Goal: Task Accomplishment & Management: Manage account settings

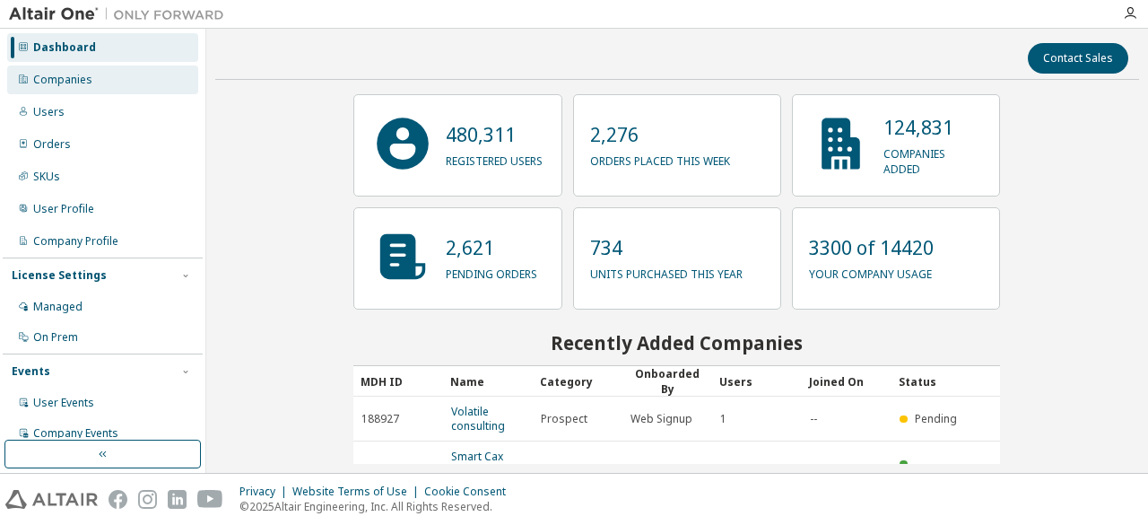
click at [111, 87] on div "Companies" at bounding box center [102, 79] width 191 height 29
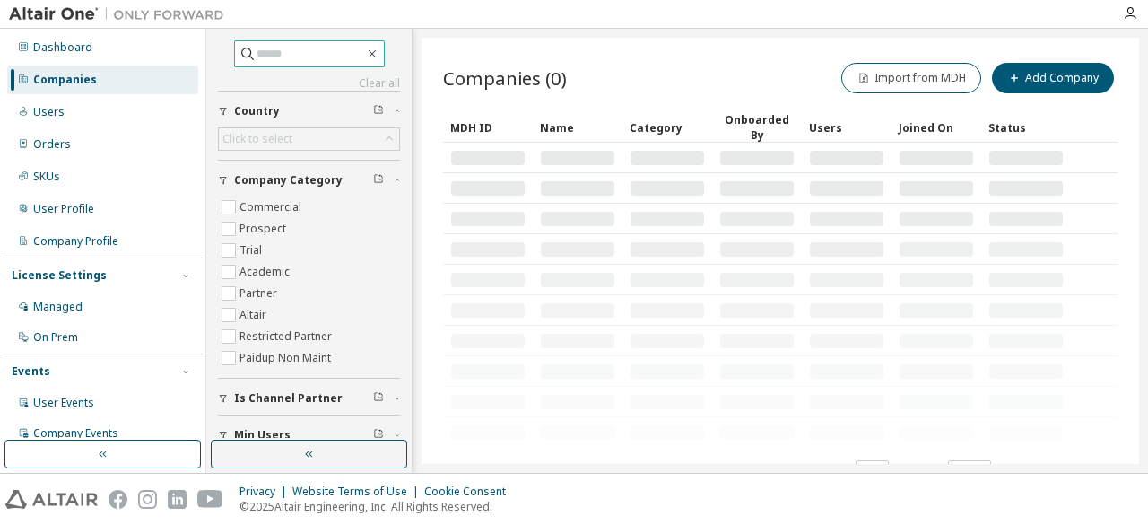
click at [263, 56] on input "text" at bounding box center [310, 54] width 108 height 18
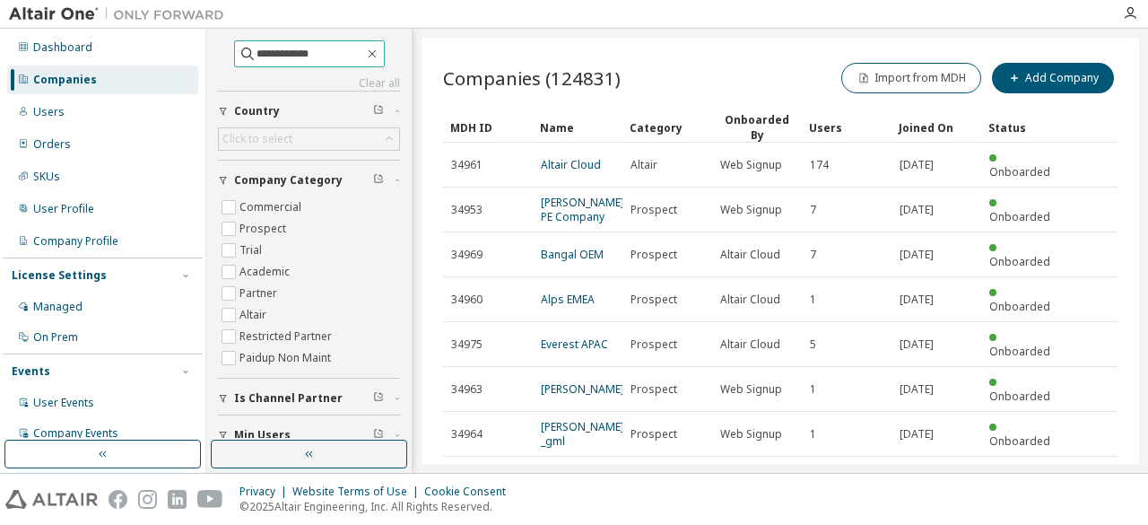
type input "**********"
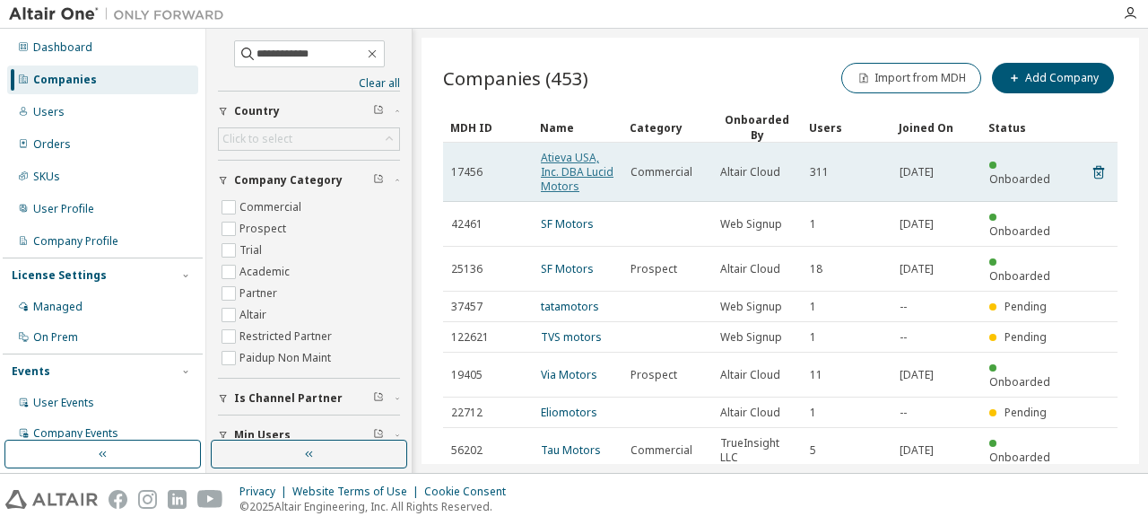
click at [580, 171] on link "Atieva USA, Inc. DBA Lucid Motors" at bounding box center [577, 172] width 73 height 44
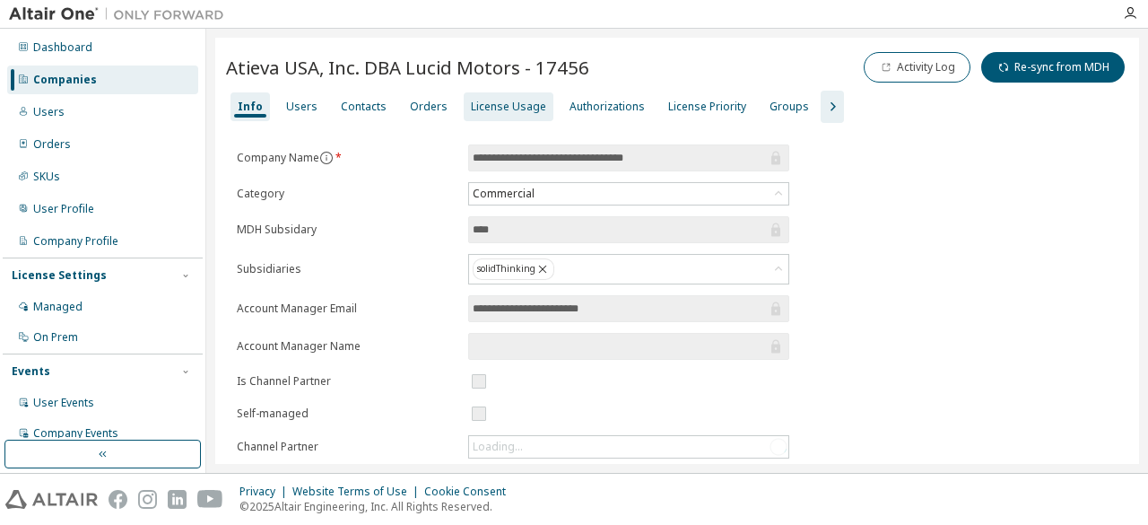
click at [471, 100] on div "License Usage" at bounding box center [508, 107] width 75 height 14
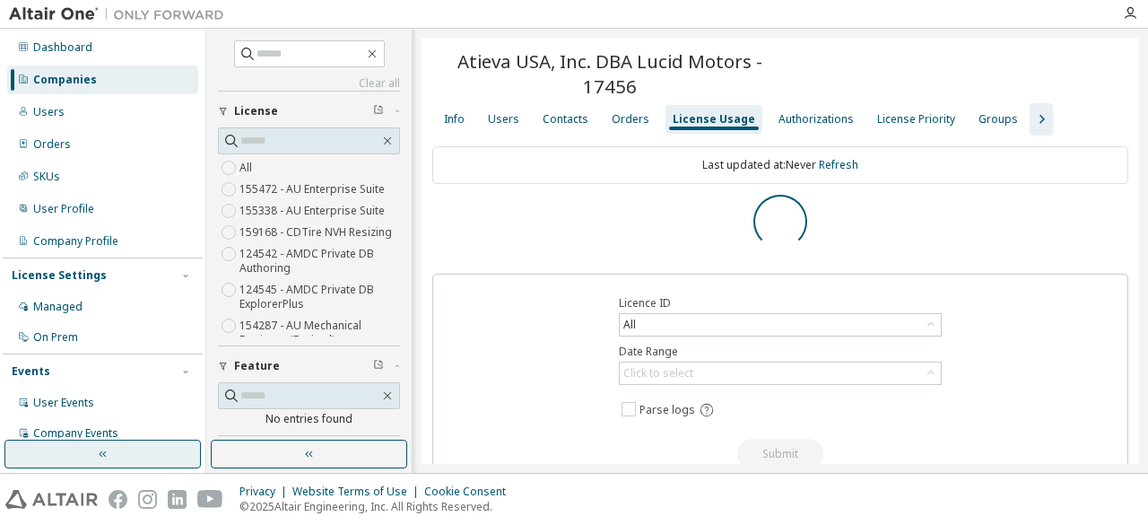
click at [117, 448] on button "button" at bounding box center [102, 453] width 196 height 29
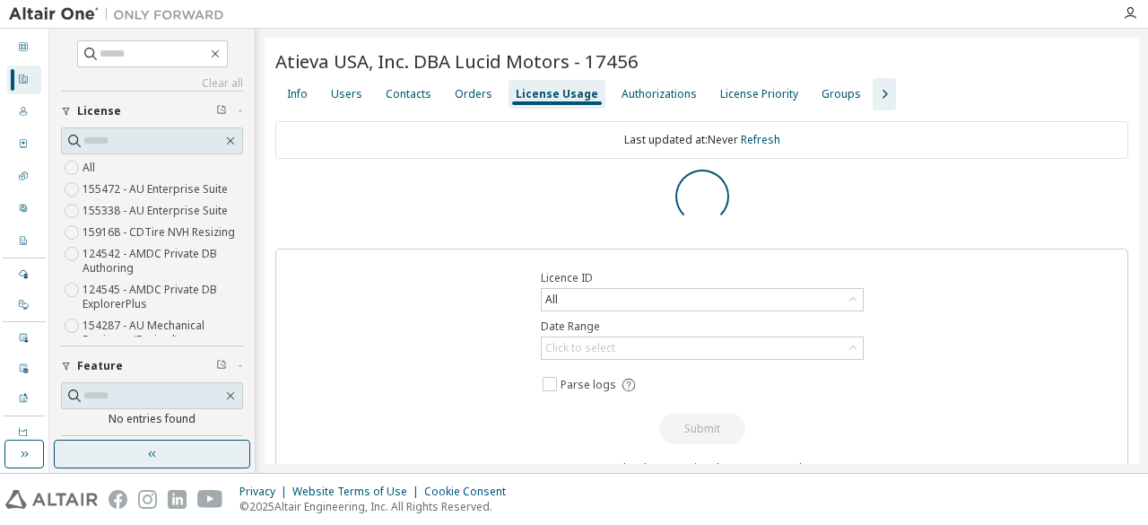
click at [191, 442] on button "button" at bounding box center [152, 453] width 196 height 29
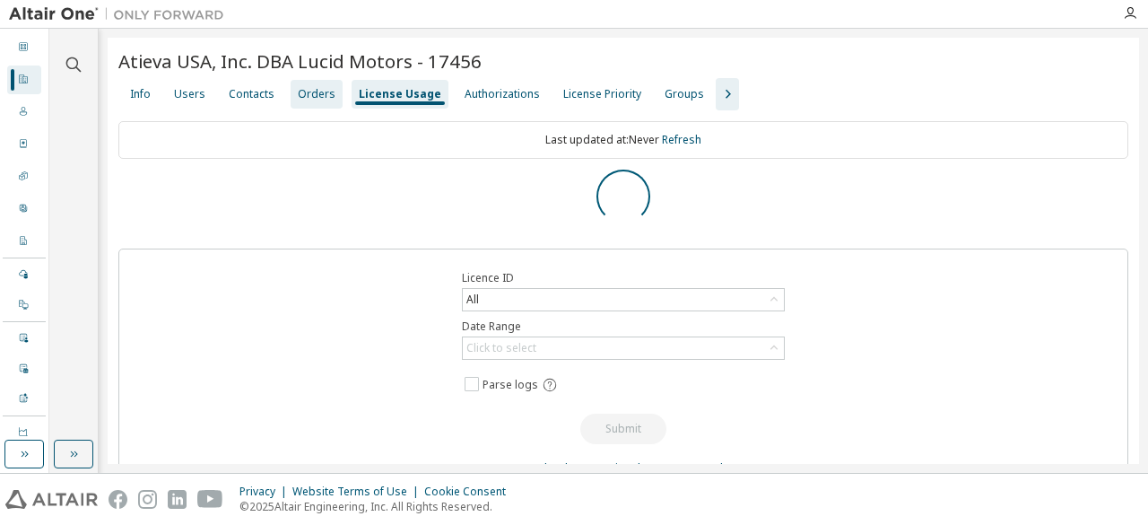
click at [317, 97] on div "Orders" at bounding box center [317, 94] width 38 height 14
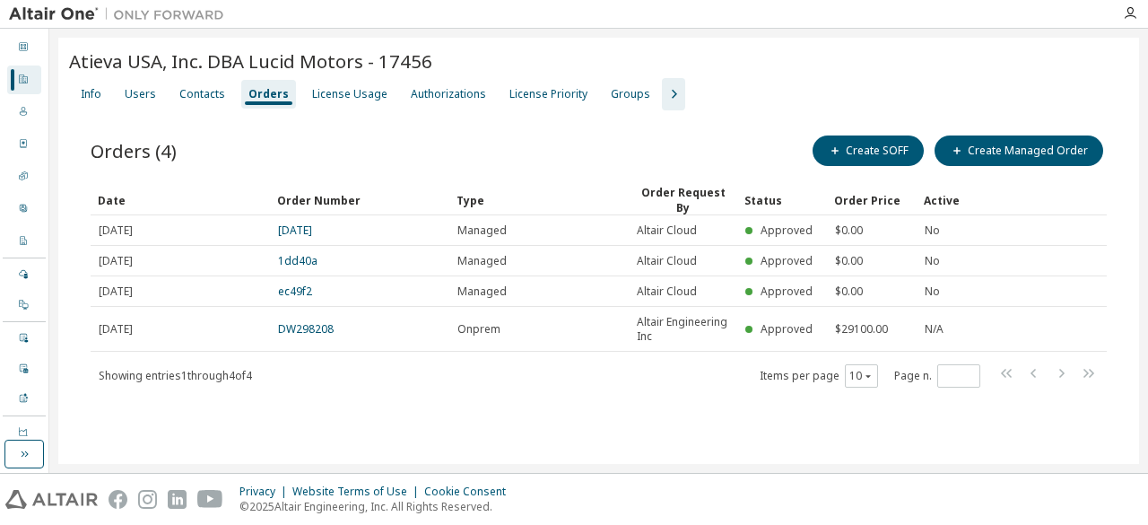
click at [394, 74] on div "Atieva USA, Inc. DBA Lucid Motors - 17456" at bounding box center [598, 63] width 1059 height 30
click at [351, 91] on div "License Usage" at bounding box center [349, 94] width 75 height 14
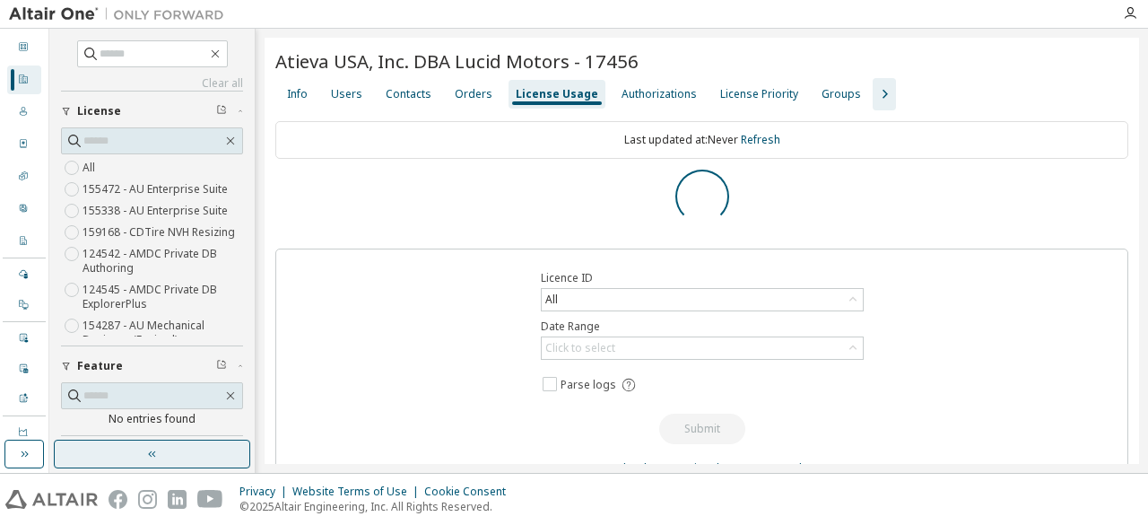
click at [186, 443] on button "button" at bounding box center [152, 453] width 196 height 29
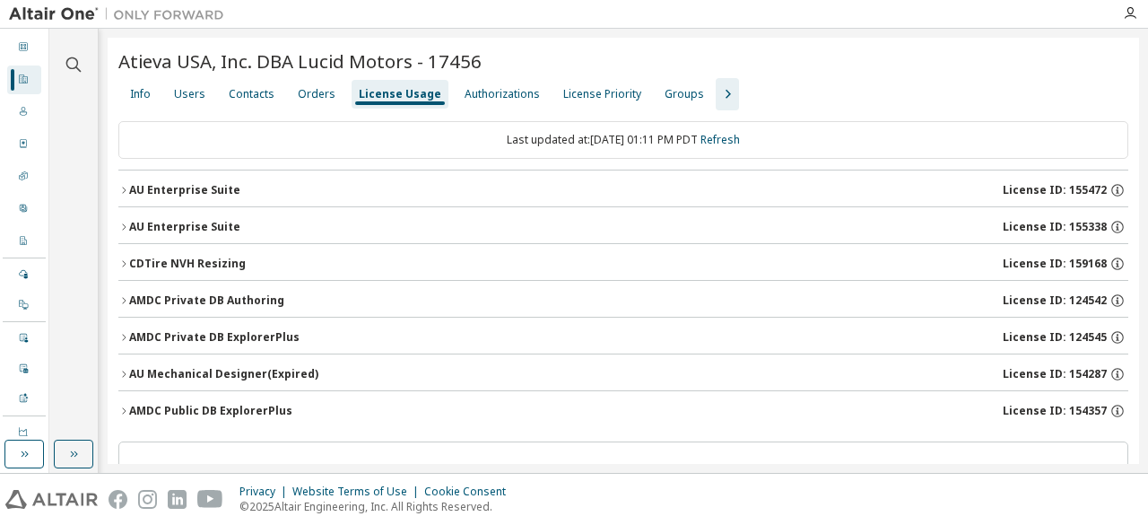
click at [125, 187] on icon "button" at bounding box center [123, 190] width 11 height 11
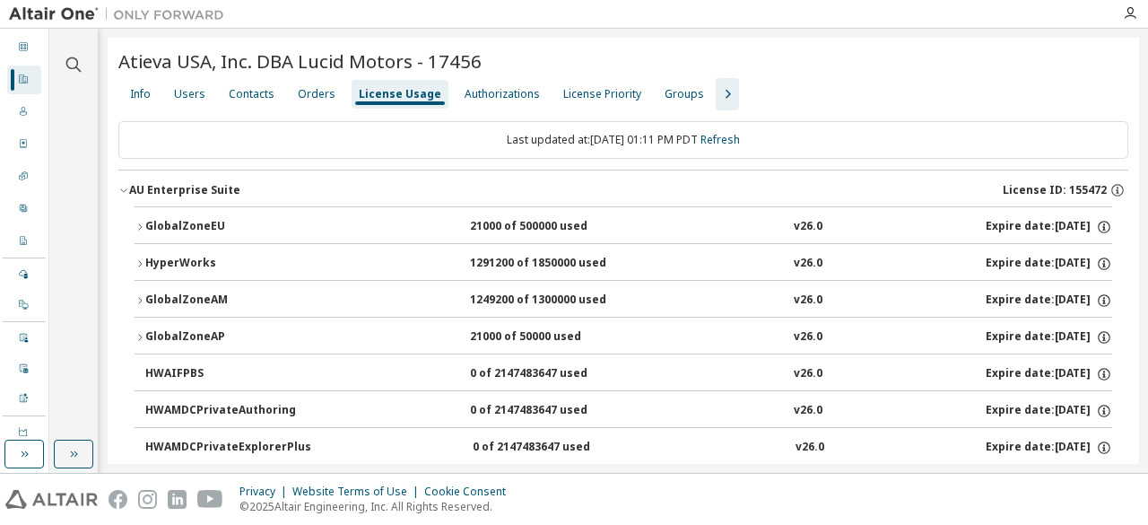
click at [125, 187] on icon "button" at bounding box center [123, 190] width 11 height 11
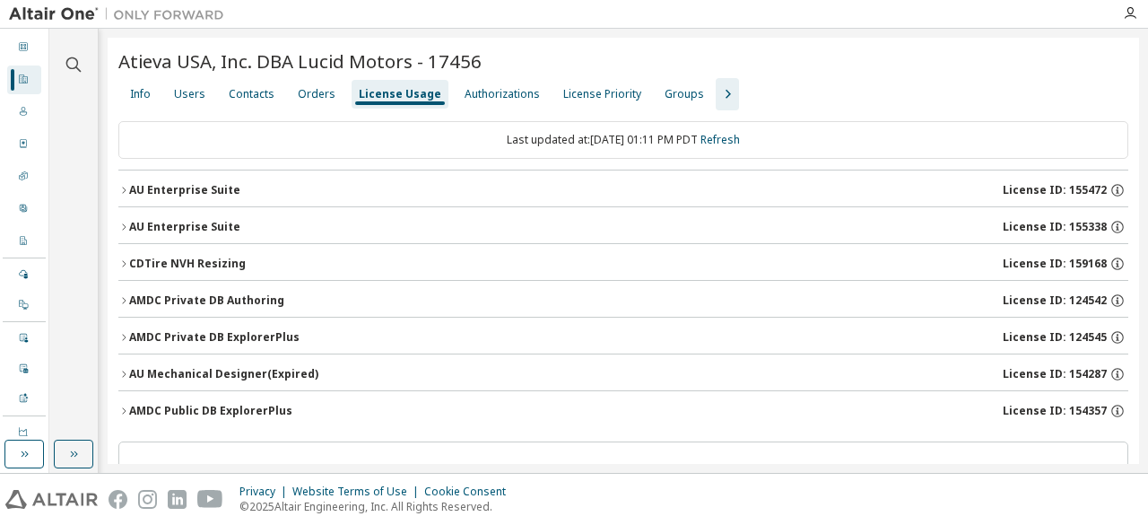
click at [122, 225] on icon "button" at bounding box center [123, 226] width 11 height 11
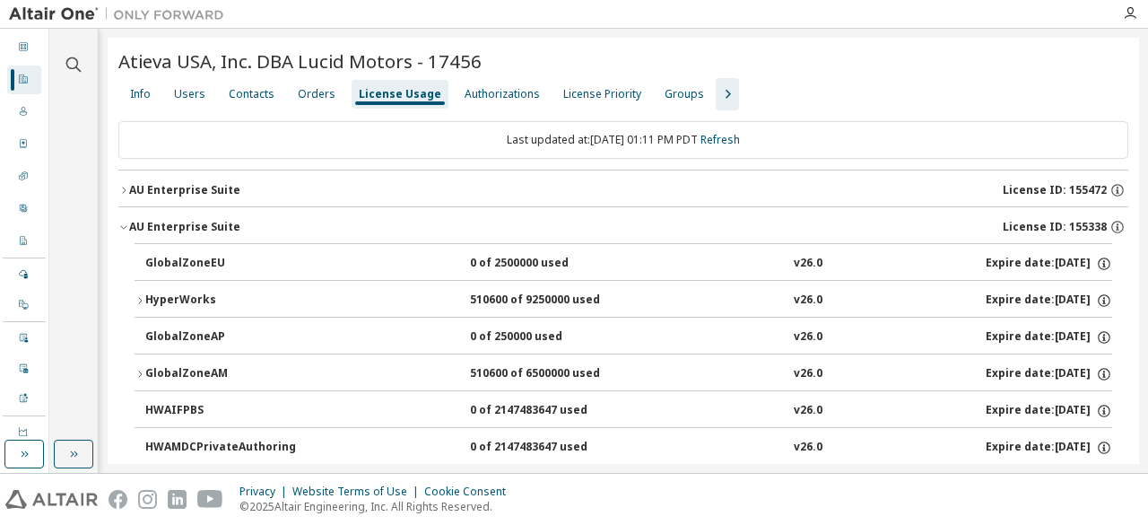
click at [122, 225] on icon "button" at bounding box center [123, 226] width 11 height 11
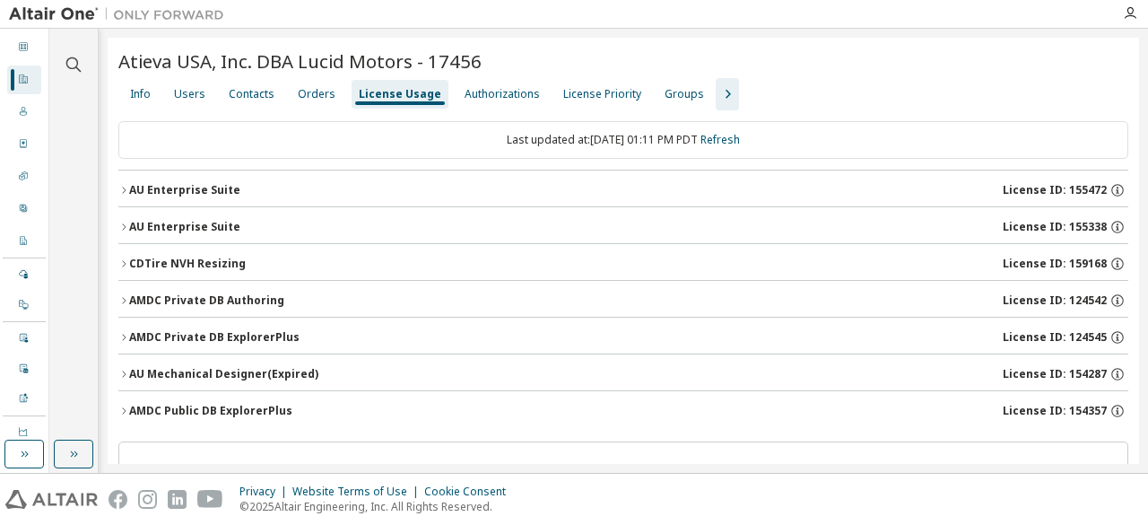
click at [124, 258] on icon "button" at bounding box center [123, 263] width 11 height 11
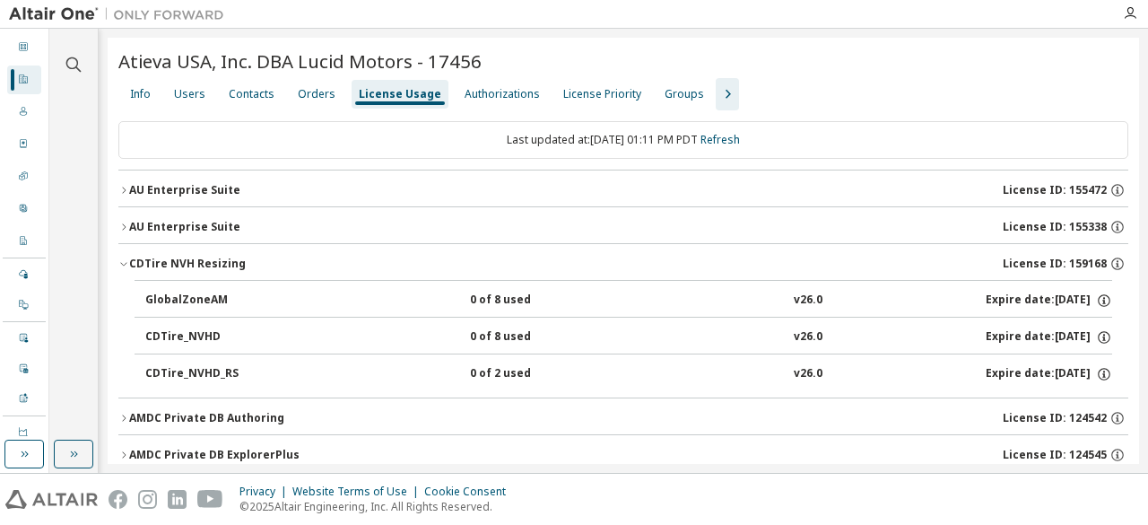
click at [124, 258] on icon "button" at bounding box center [123, 263] width 11 height 11
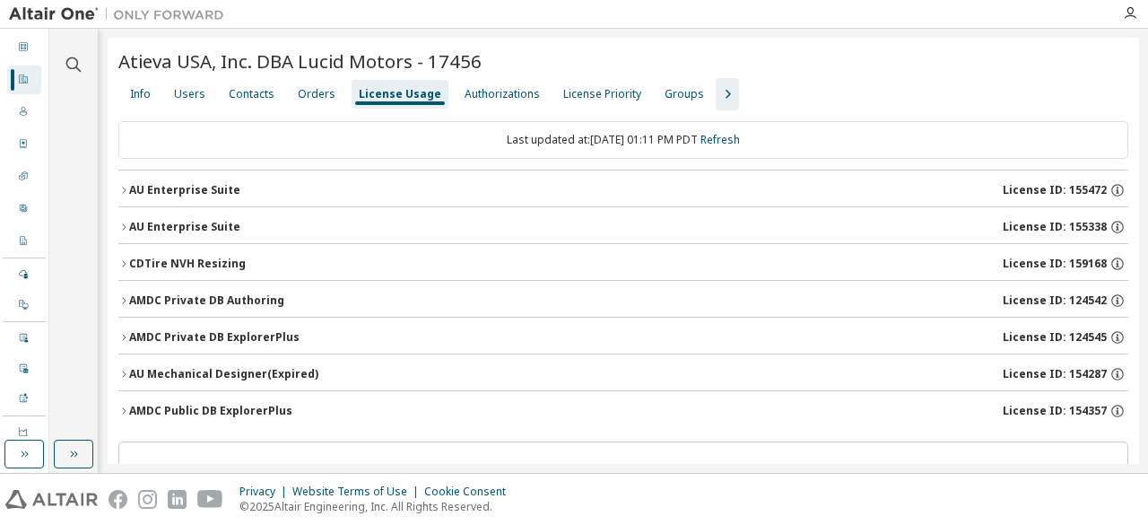
click at [120, 301] on icon "button" at bounding box center [123, 300] width 11 height 11
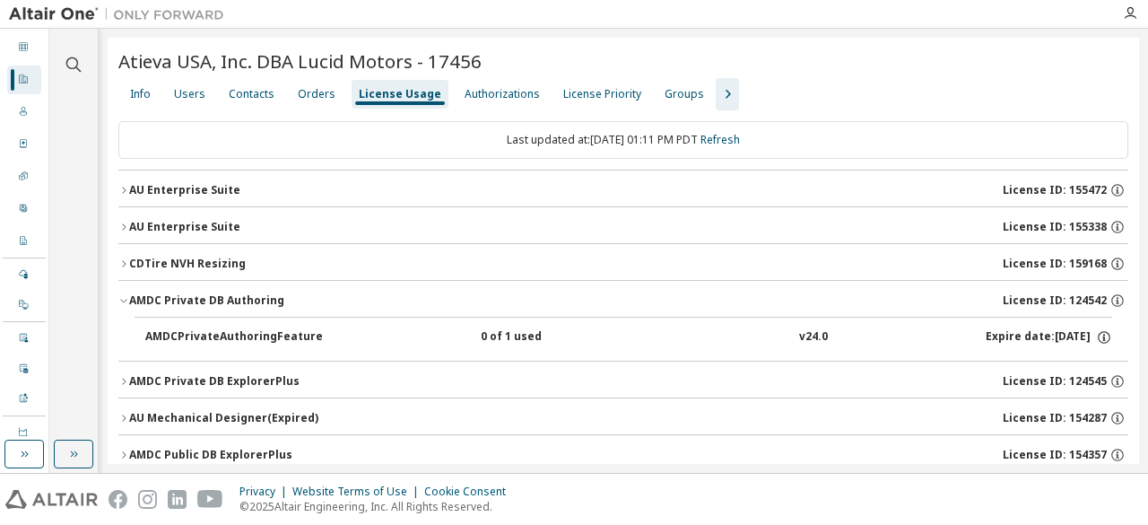
click at [120, 301] on icon "button" at bounding box center [123, 300] width 11 height 11
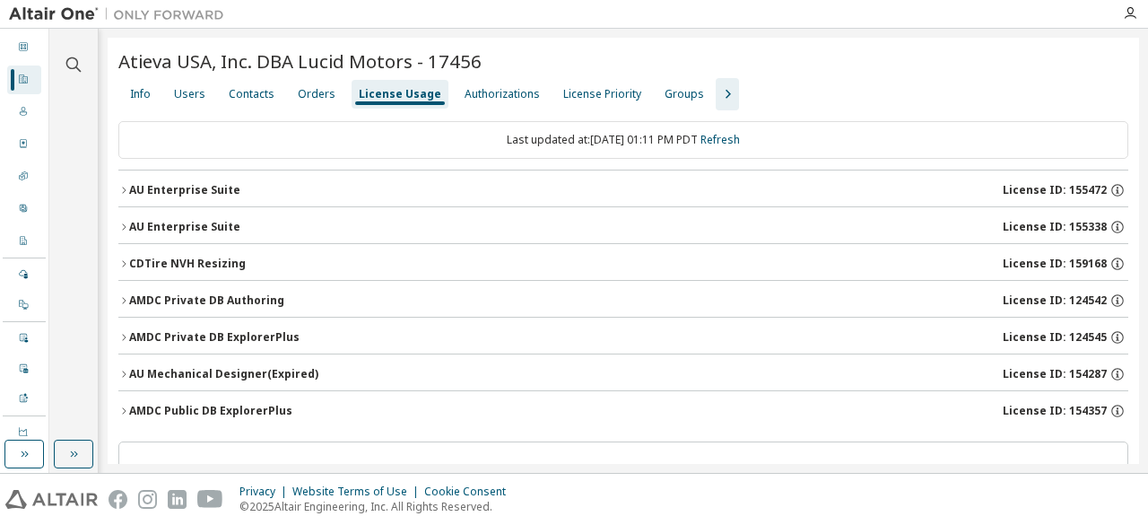
click at [121, 342] on button "AMDC Private DB ExplorerPlus License ID: 124545" at bounding box center [623, 336] width 1010 height 39
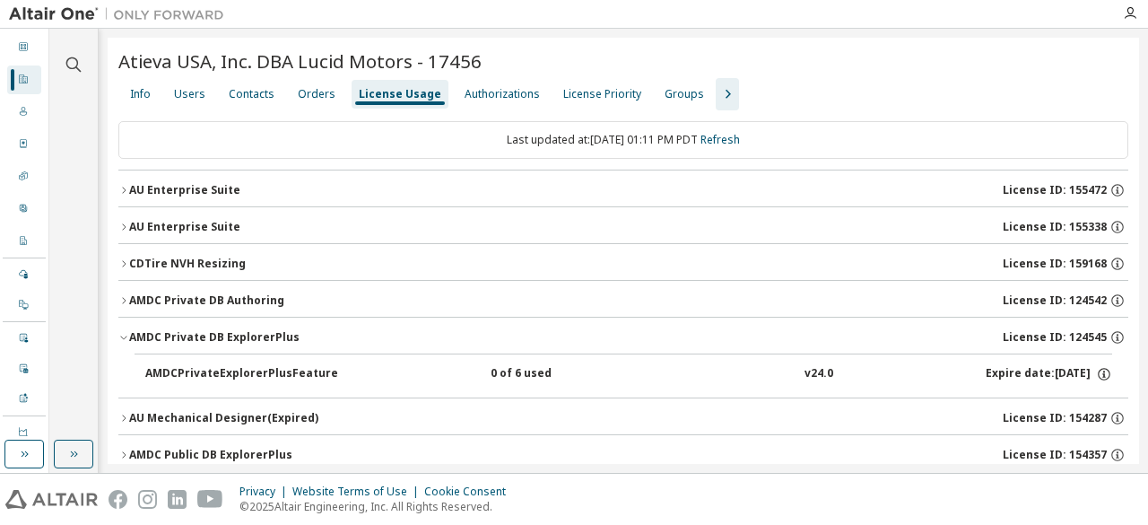
click at [121, 342] on button "AMDC Private DB ExplorerPlus License ID: 124545" at bounding box center [623, 336] width 1010 height 39
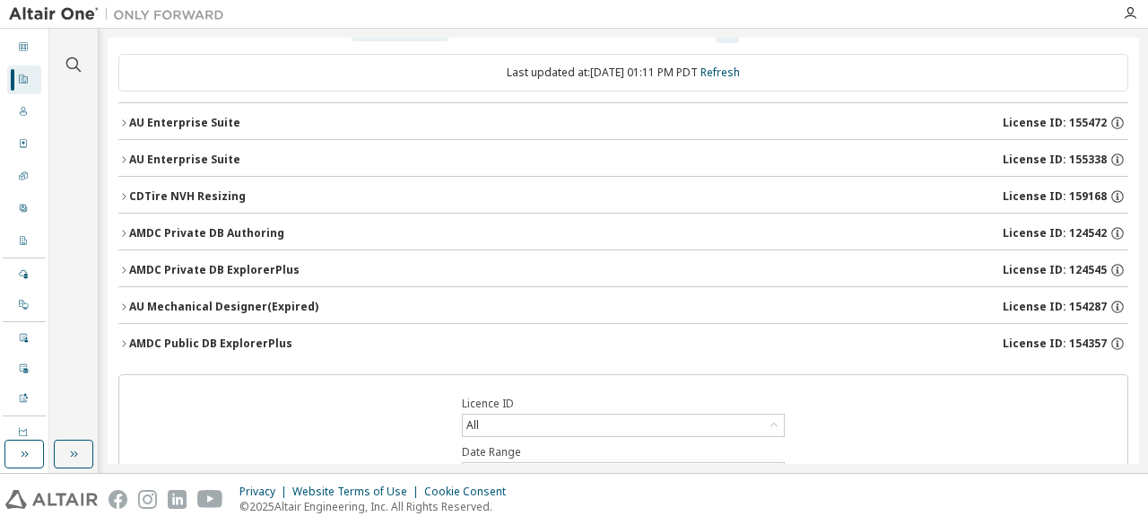
scroll to position [68, 0]
click at [126, 309] on button "AU Mechanical Designer (Expired) License ID: 154287" at bounding box center [623, 305] width 1010 height 39
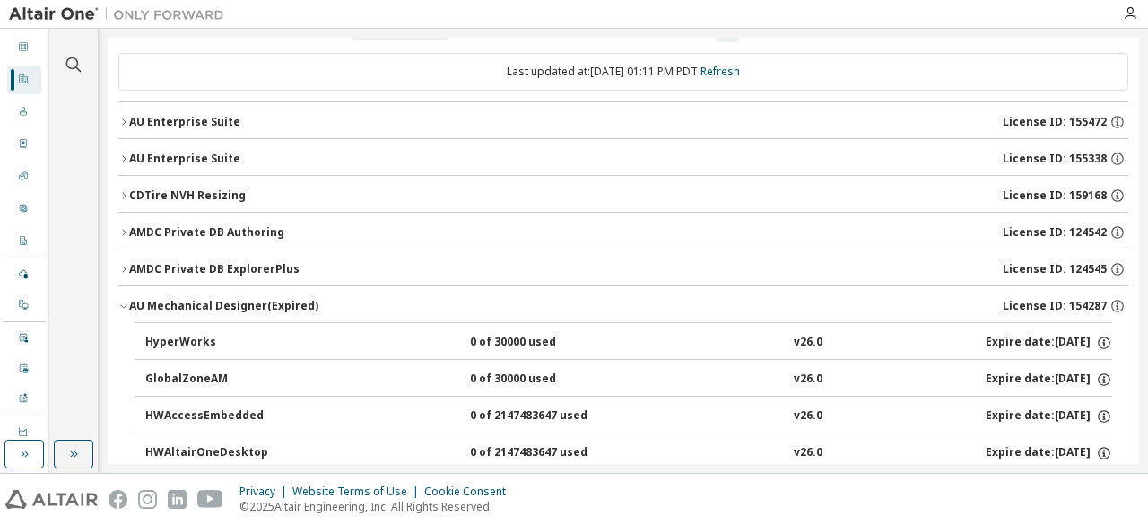
click at [126, 309] on button "AU Mechanical Designer (Expired) License ID: 154287" at bounding box center [623, 305] width 1010 height 39
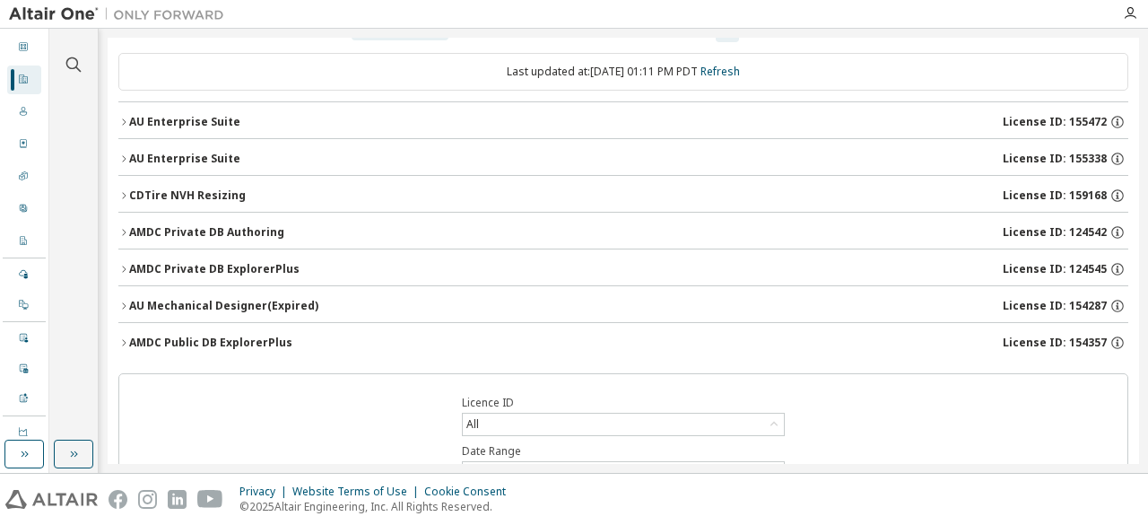
click at [124, 341] on icon "button" at bounding box center [124, 342] width 4 height 6
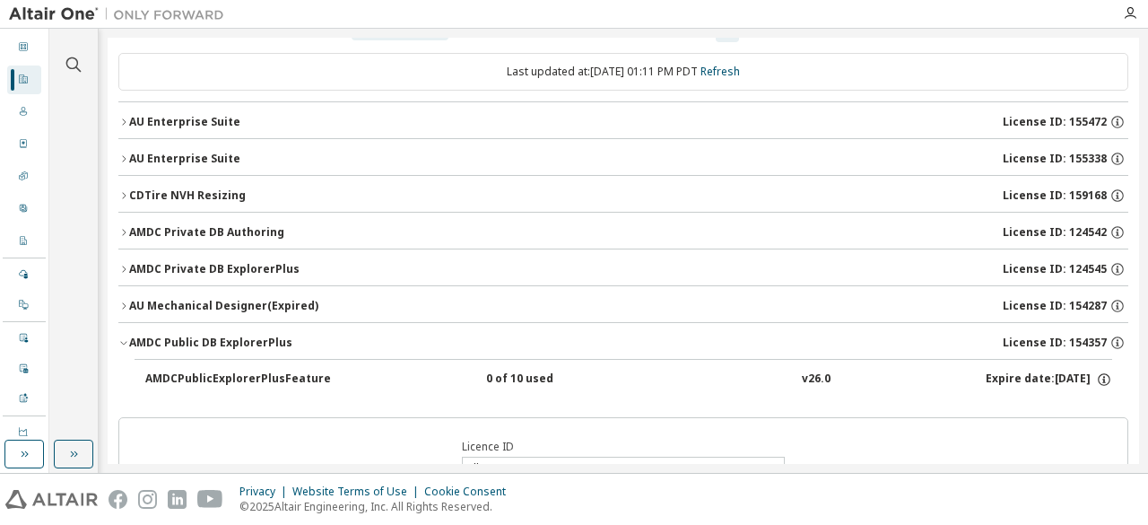
click at [124, 342] on icon "button" at bounding box center [123, 344] width 6 height 4
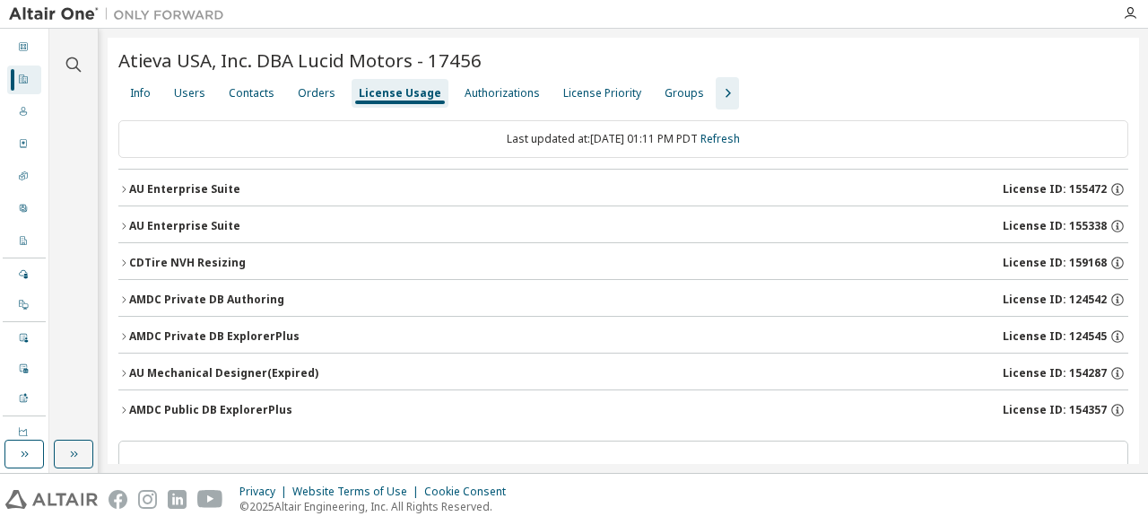
scroll to position [0, 0]
click at [484, 94] on div "Authorizations" at bounding box center [501, 94] width 75 height 14
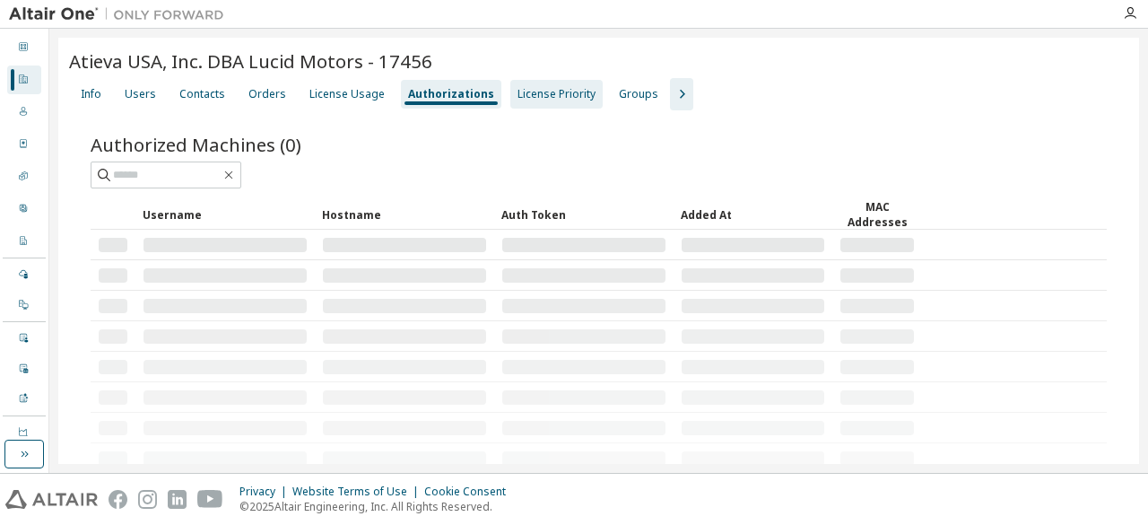
click at [558, 89] on div "License Priority" at bounding box center [556, 94] width 78 height 14
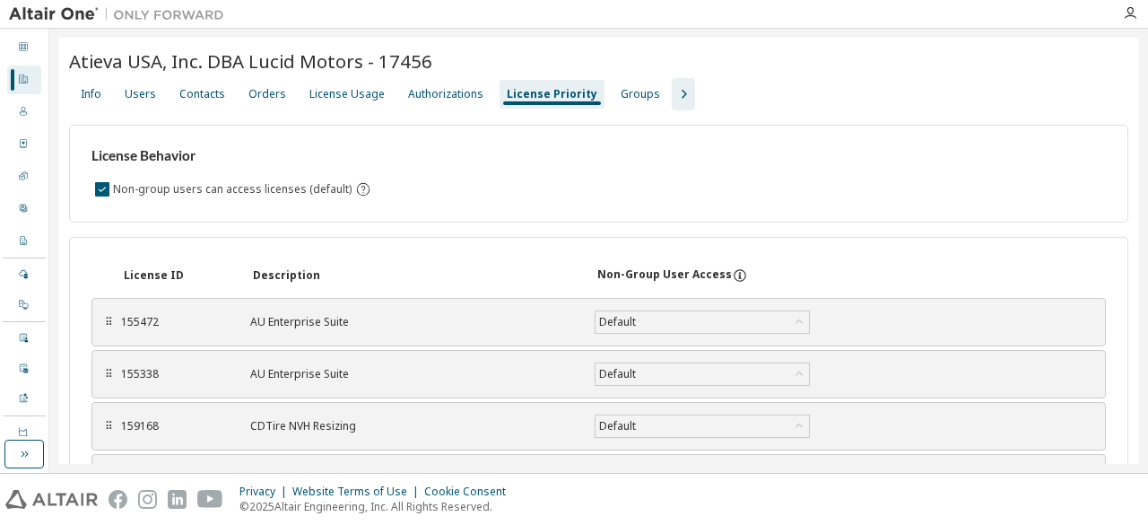
click at [346, 76] on div "Atieva USA, Inc. DBA Lucid Motors - 17456" at bounding box center [598, 63] width 1059 height 30
click at [330, 91] on div "License Usage" at bounding box center [346, 94] width 75 height 14
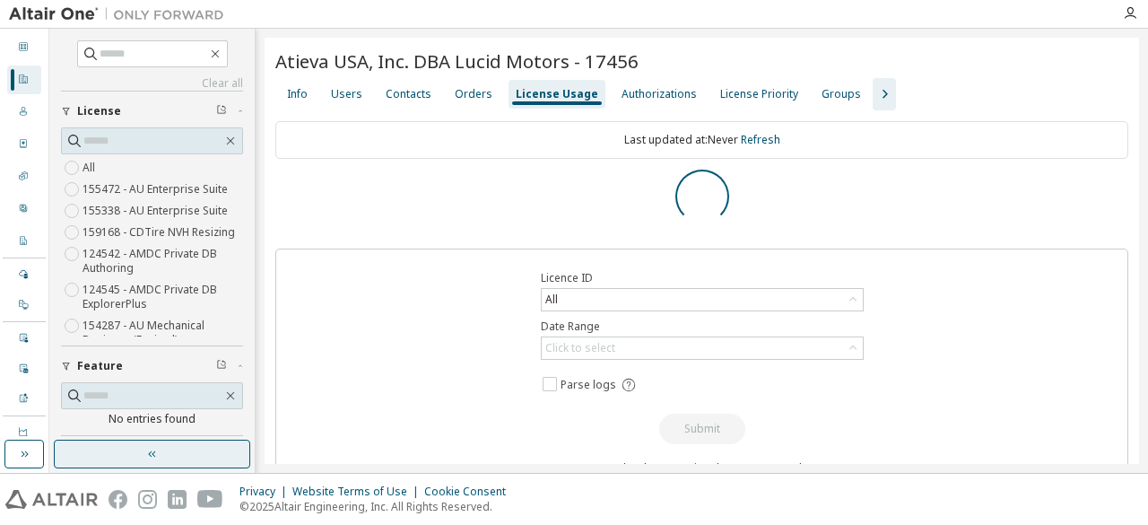
click at [150, 468] on button "button" at bounding box center [152, 453] width 196 height 29
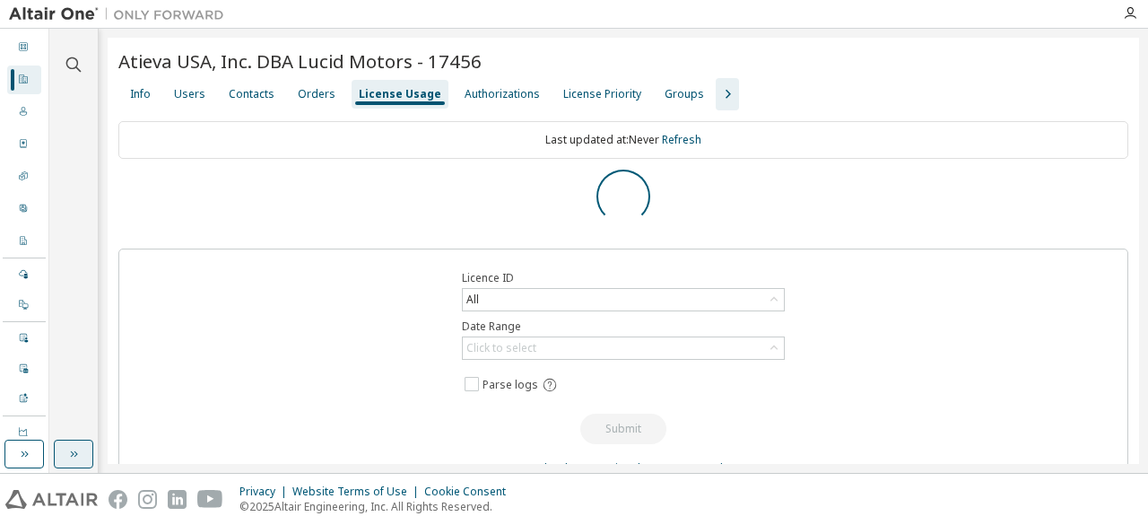
click at [63, 451] on button "button" at bounding box center [73, 453] width 39 height 29
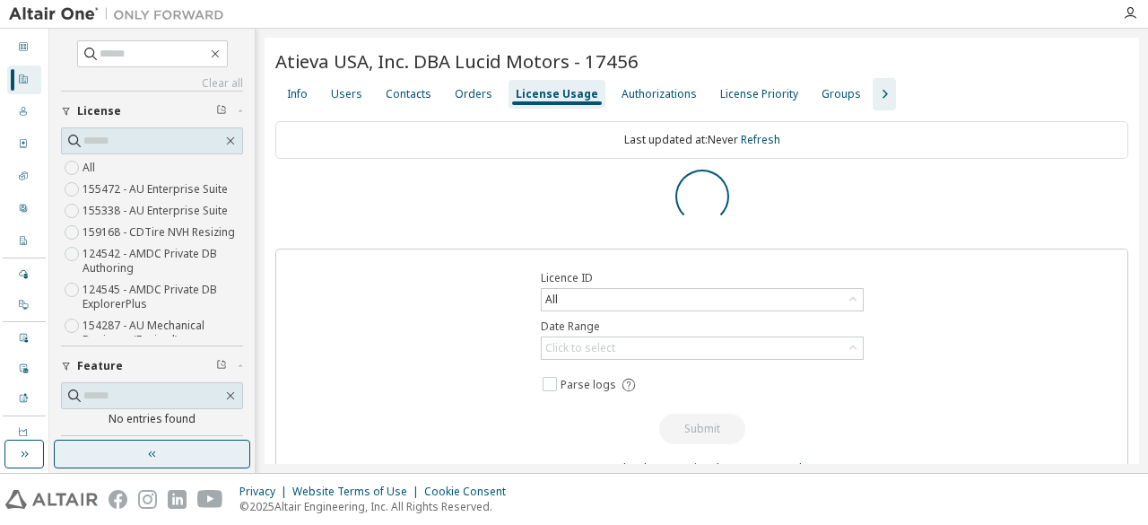
click at [200, 446] on button "button" at bounding box center [152, 453] width 196 height 29
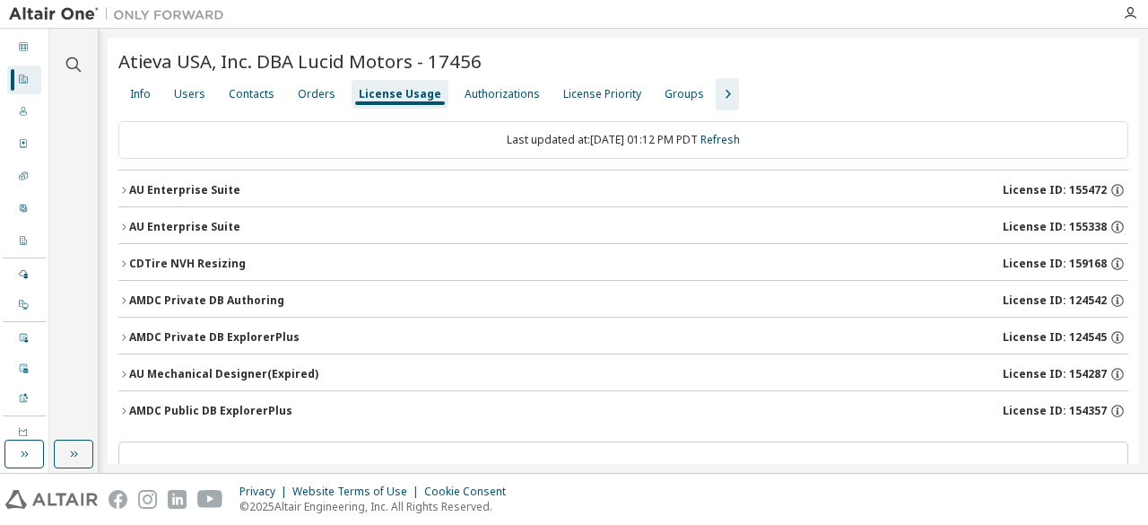
click at [278, 193] on div "AU Enterprise Suite License ID: 155472" at bounding box center [628, 190] width 999 height 16
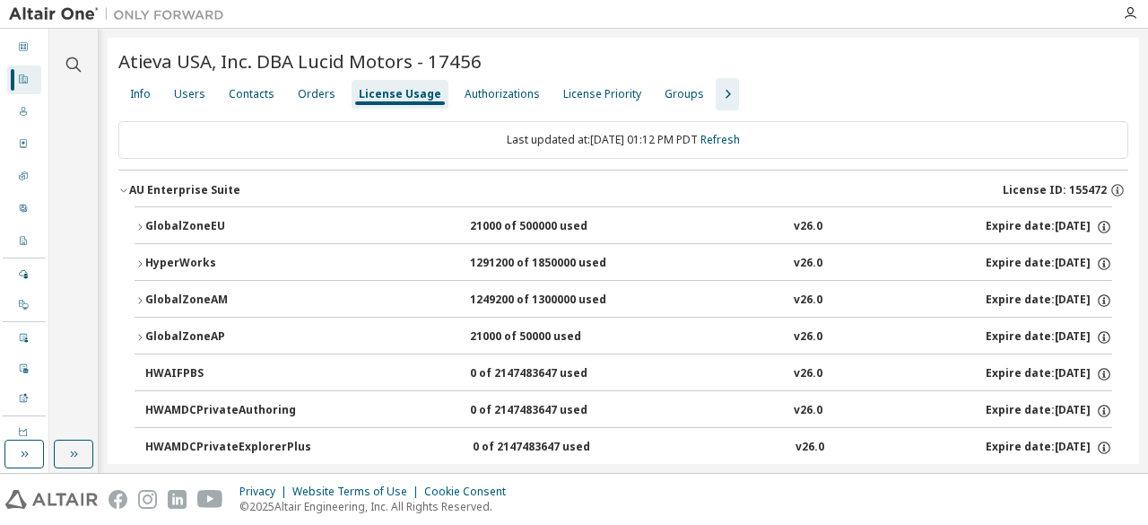
click at [122, 187] on icon "button" at bounding box center [123, 190] width 11 height 11
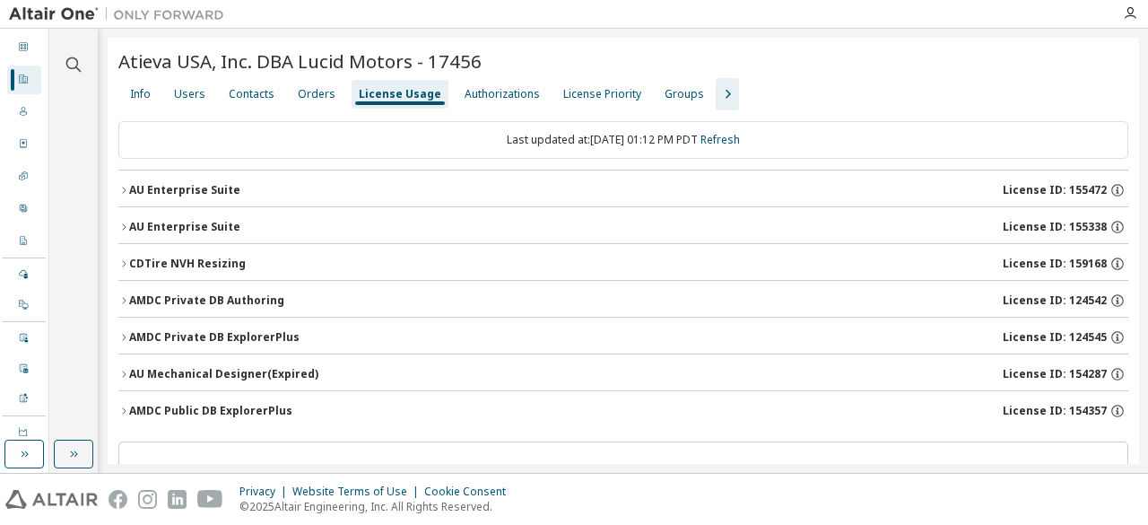
click at [169, 211] on button "AU Enterprise Suite License ID: 155338" at bounding box center [623, 226] width 1010 height 39
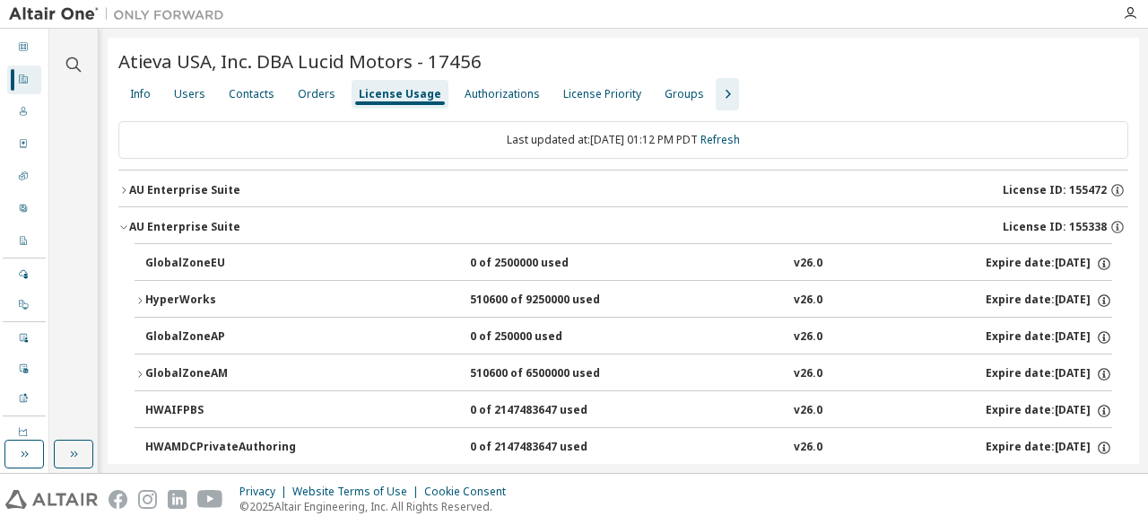
click at [169, 211] on button "AU Enterprise Suite License ID: 155338" at bounding box center [623, 226] width 1010 height 39
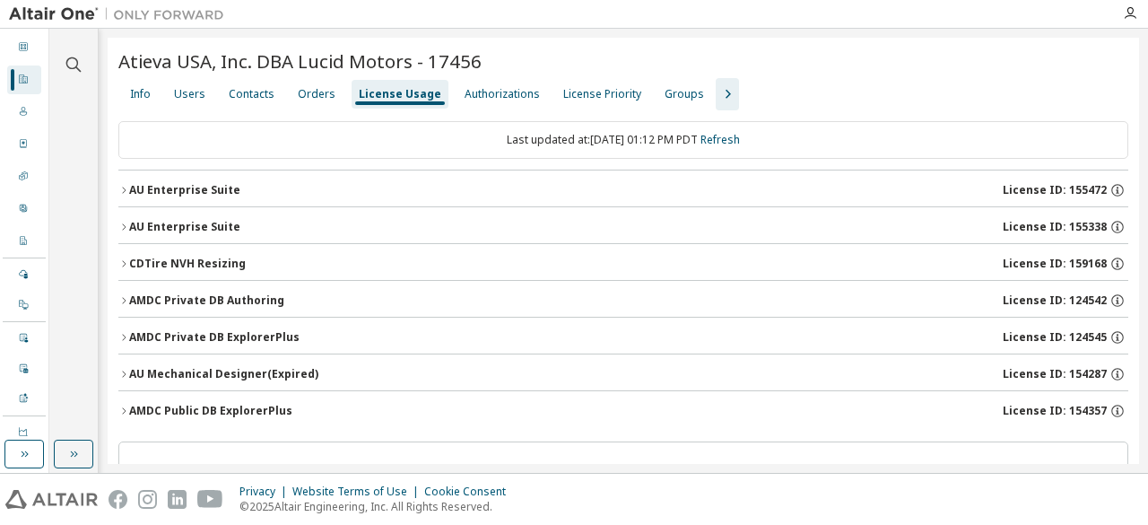
click at [190, 261] on div "CDTire NVH Resizing" at bounding box center [187, 263] width 117 height 14
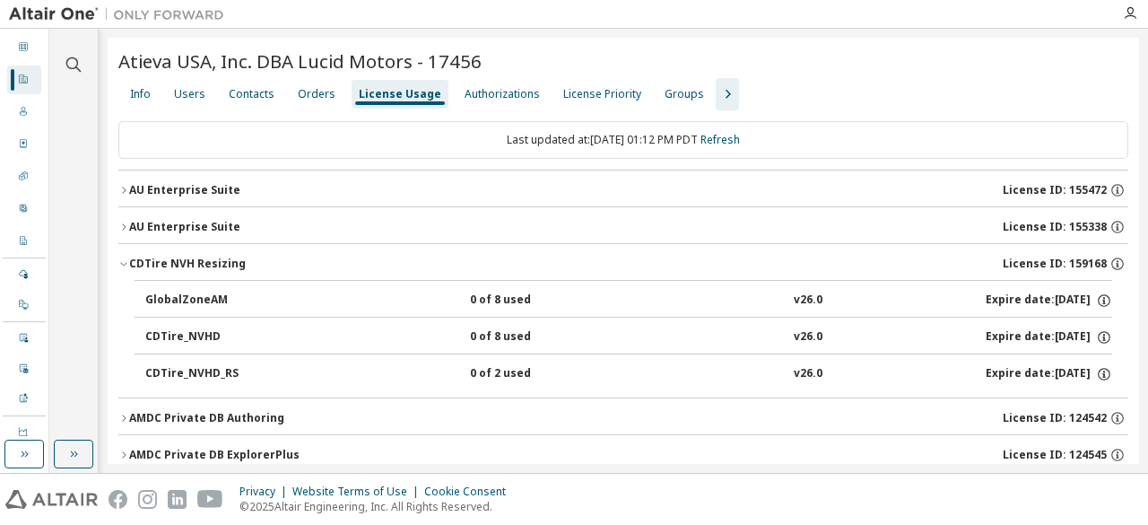
click at [190, 263] on div "CDTire NVH Resizing" at bounding box center [187, 263] width 117 height 14
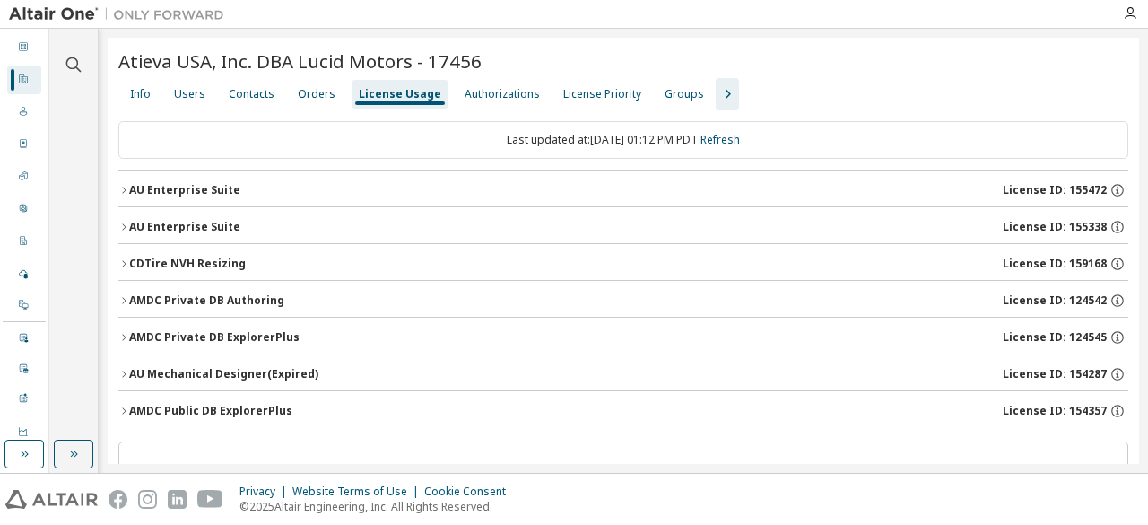
click at [186, 219] on div "AU Enterprise Suite License ID: 155338" at bounding box center [628, 227] width 999 height 16
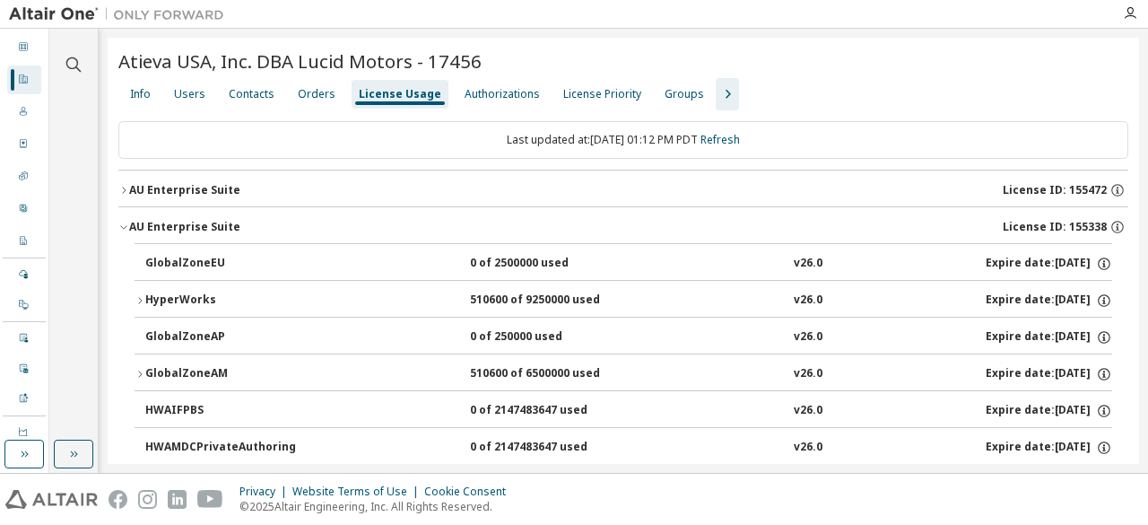
click at [186, 219] on div "AU Enterprise Suite License ID: 155338" at bounding box center [628, 227] width 999 height 16
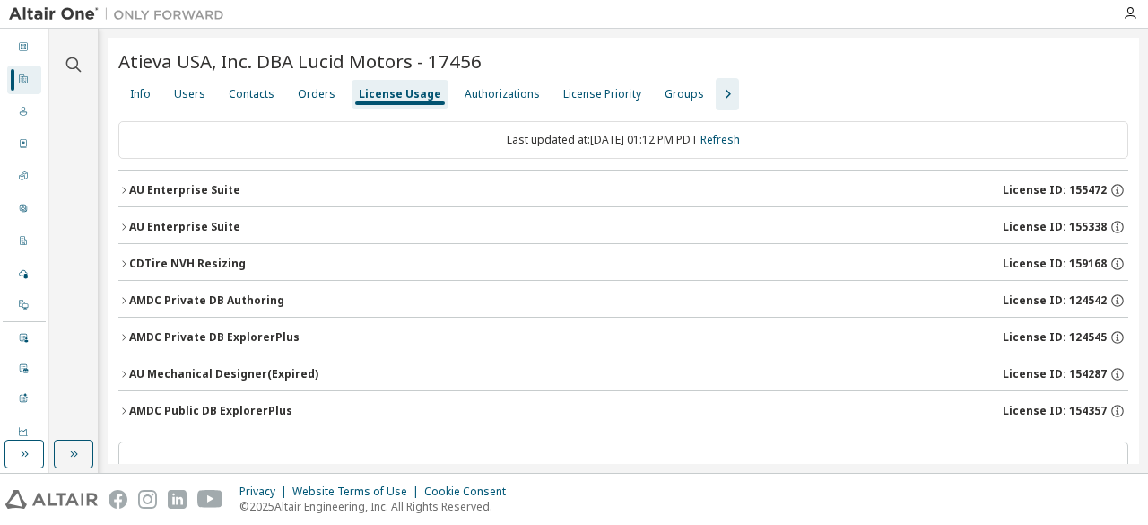
click at [193, 186] on div "AU Enterprise Suite" at bounding box center [184, 190] width 111 height 14
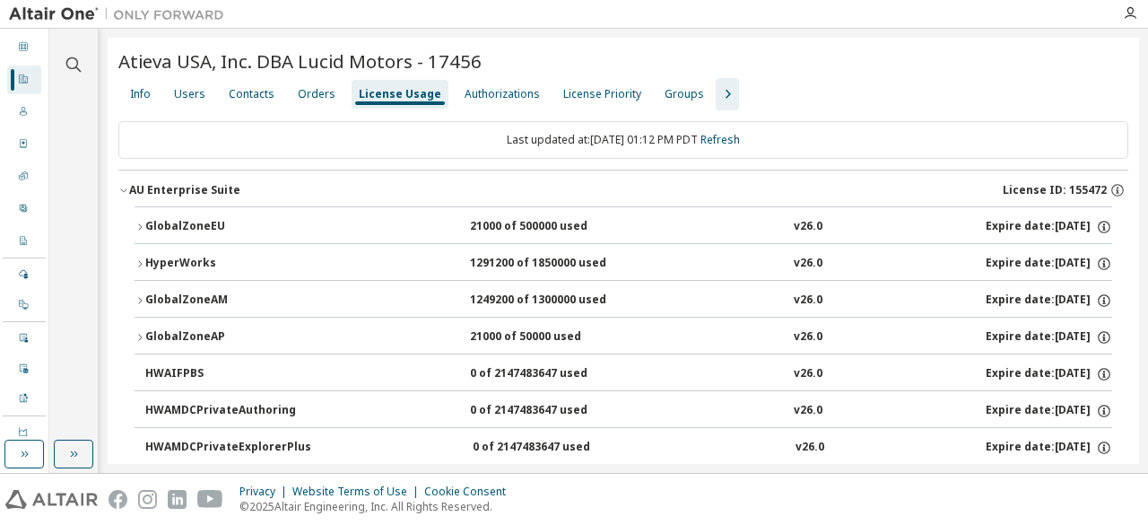
click at [193, 186] on div "AU Enterprise Suite" at bounding box center [184, 190] width 111 height 14
